Goal: Task Accomplishment & Management: Complete application form

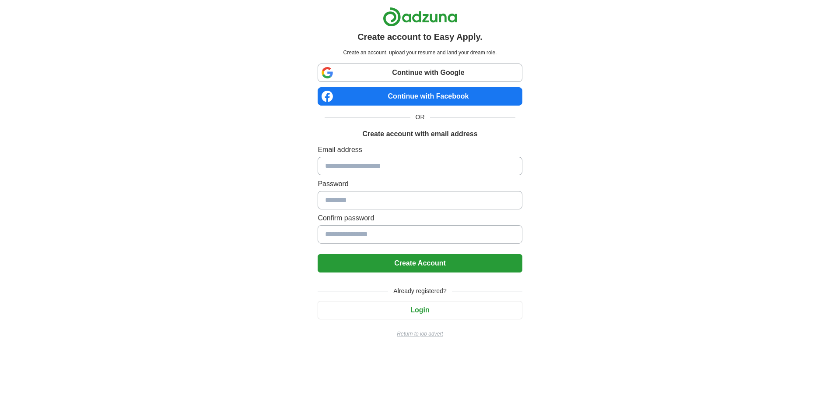
click at [421, 309] on button "Login" at bounding box center [420, 310] width 204 height 18
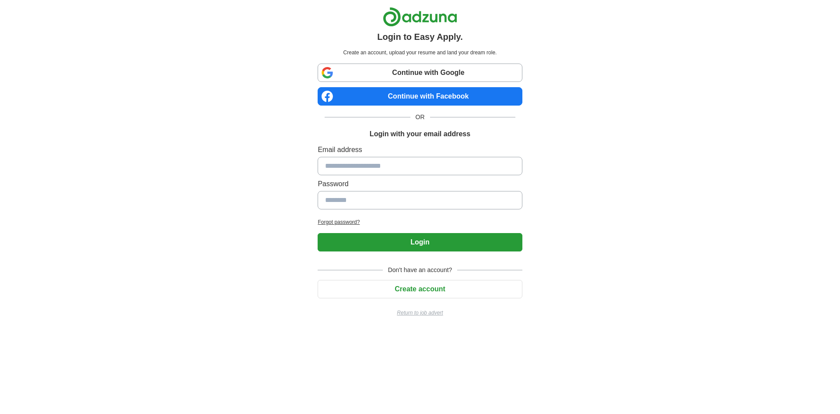
click at [366, 162] on input at bounding box center [420, 166] width 204 height 18
type input "**********"
click at [381, 202] on input at bounding box center [420, 200] width 204 height 18
click at [415, 281] on button "Create account" at bounding box center [420, 289] width 204 height 18
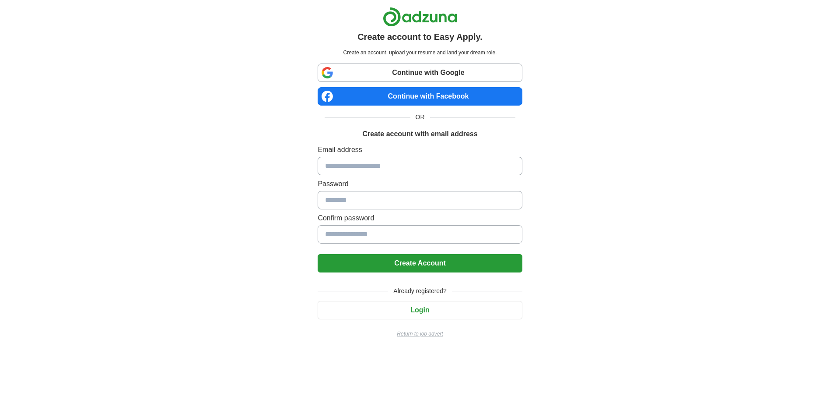
click at [407, 73] on link "Continue with Google" at bounding box center [420, 72] width 204 height 18
